Goal: Entertainment & Leisure: Browse casually

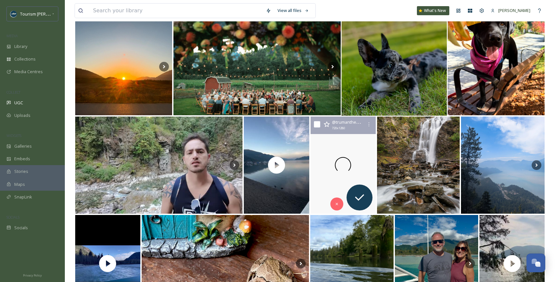
scroll to position [134, 0]
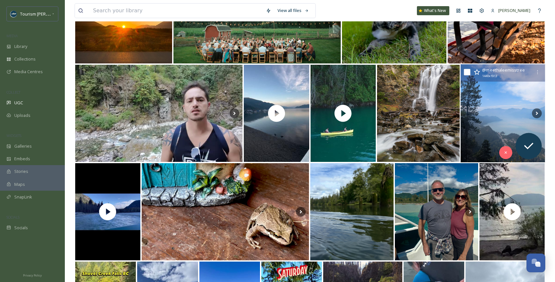
click at [503, 110] on img at bounding box center [502, 114] width 85 height 98
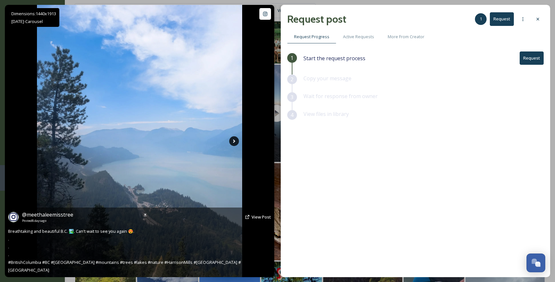
click at [234, 139] on icon at bounding box center [234, 142] width 10 height 10
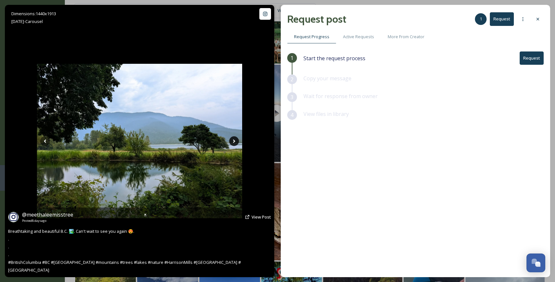
click at [234, 139] on icon at bounding box center [234, 142] width 10 height 10
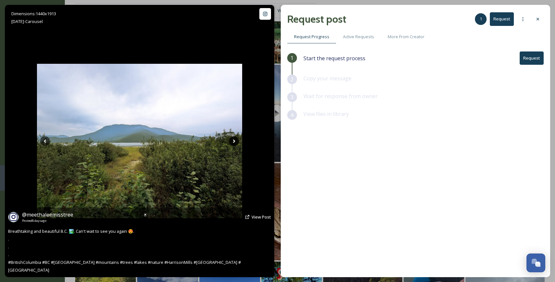
click at [234, 140] on icon at bounding box center [234, 142] width 10 height 10
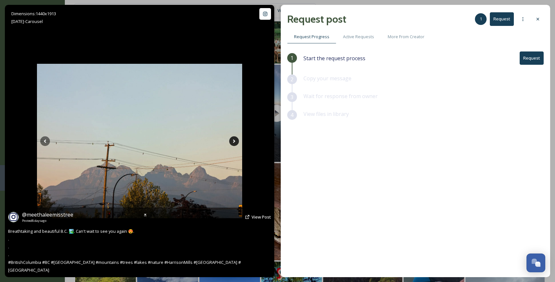
click at [236, 142] on icon at bounding box center [234, 142] width 10 height 10
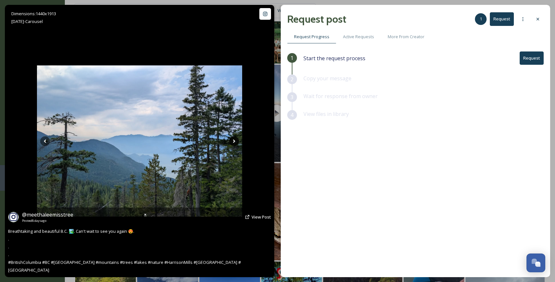
click at [236, 142] on icon at bounding box center [234, 142] width 10 height 10
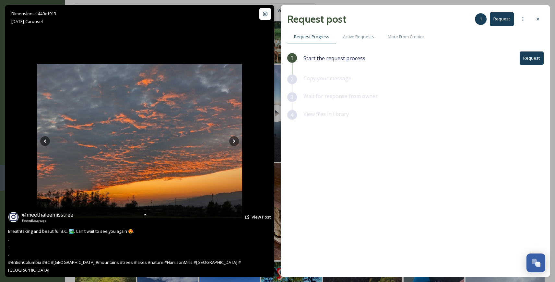
click at [261, 220] on span "View Post" at bounding box center [261, 217] width 19 height 6
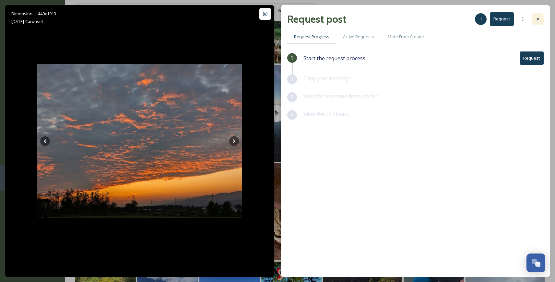
click at [540, 17] on icon at bounding box center [537, 19] width 5 height 5
